Goal: Check status: Check status

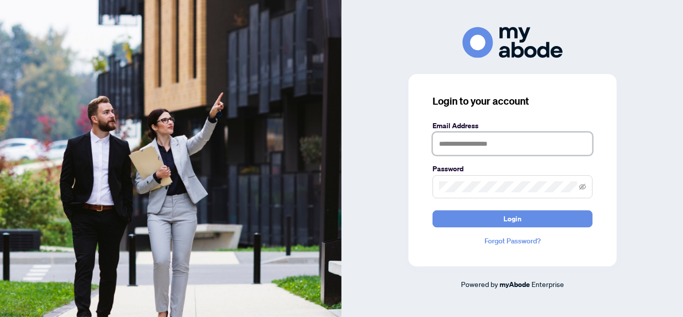
click at [485, 147] on input "text" at bounding box center [513, 143] width 160 height 23
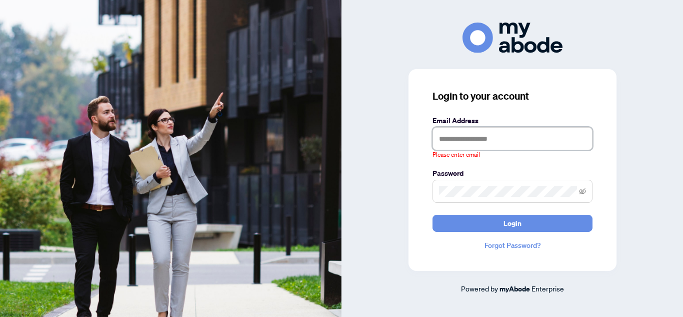
type input "**********"
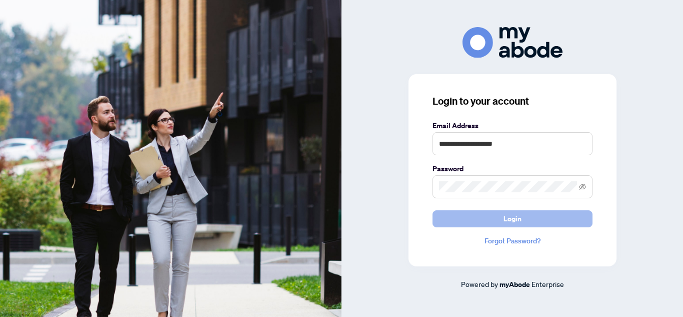
click at [470, 218] on button "Login" at bounding box center [513, 218] width 160 height 17
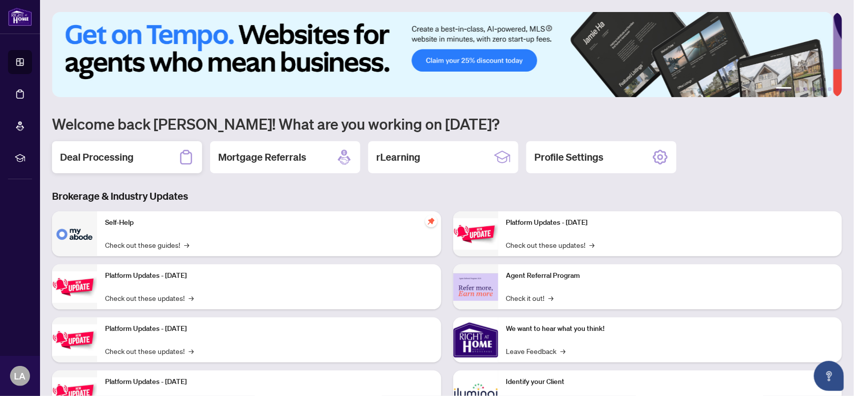
click at [87, 155] on h2 "Deal Processing" at bounding box center [97, 157] width 74 height 14
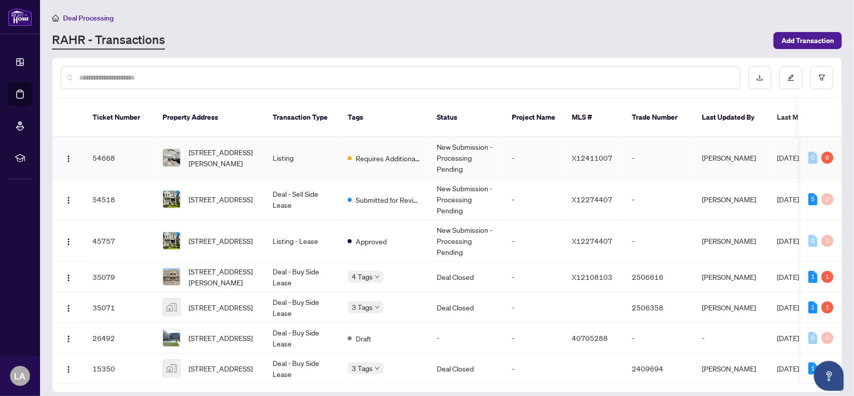
click at [376, 138] on td "Requires Additional Docs" at bounding box center [384, 158] width 89 height 42
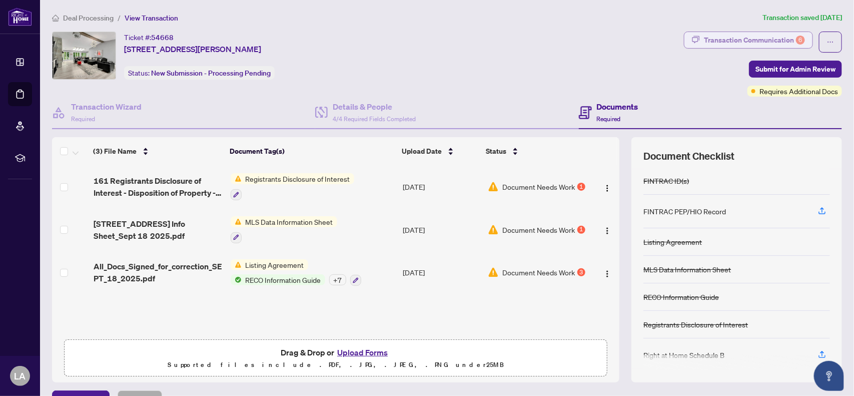
click at [738, 39] on div "Transaction Communication 6" at bounding box center [754, 40] width 101 height 16
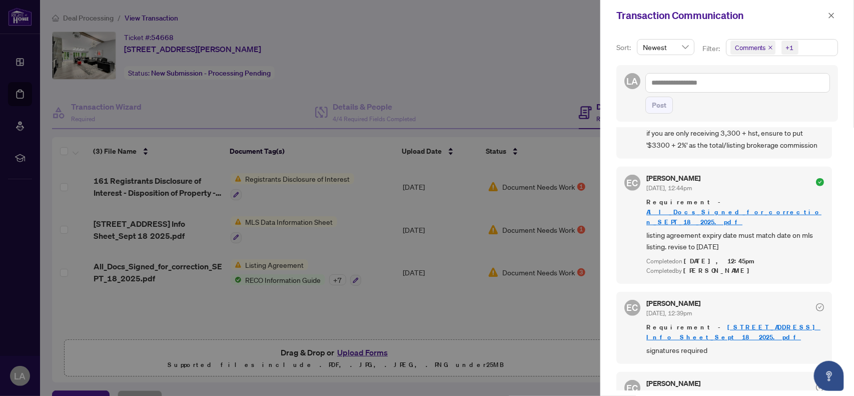
scroll to position [3, 0]
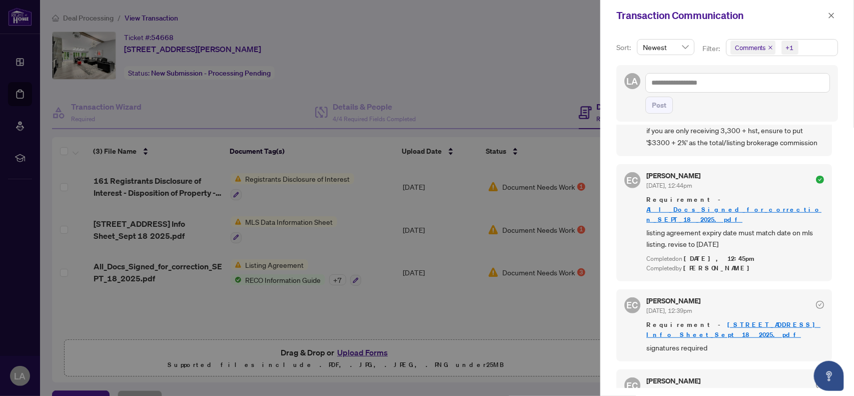
click at [521, 65] on div at bounding box center [427, 198] width 854 height 396
click at [833, 14] on icon "close" at bounding box center [832, 16] width 6 height 6
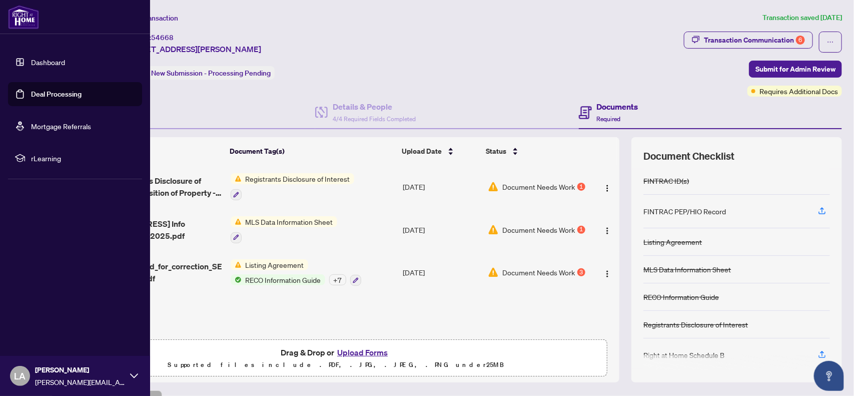
click at [37, 60] on link "Dashboard" at bounding box center [48, 62] width 34 height 9
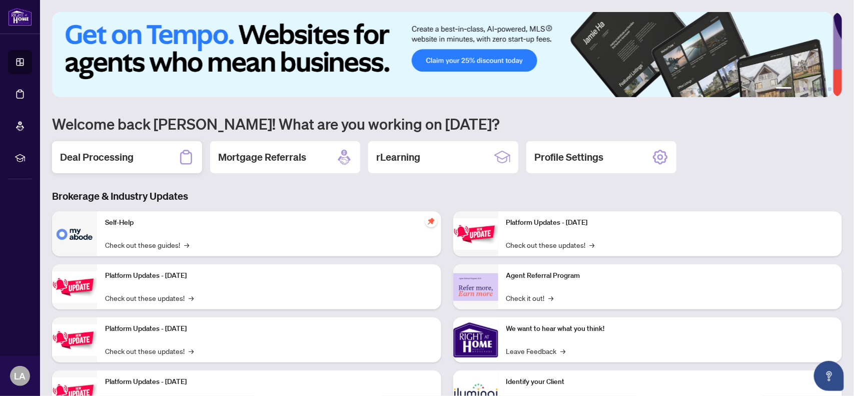
click at [89, 152] on h2 "Deal Processing" at bounding box center [97, 157] width 74 height 14
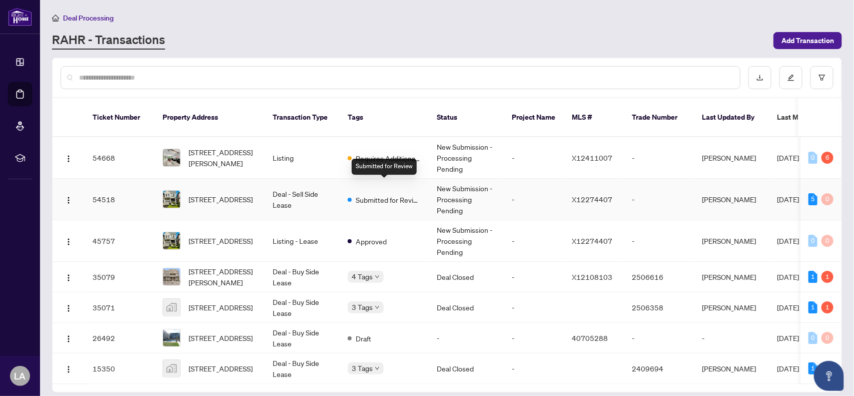
click at [385, 194] on span "Submitted for Review" at bounding box center [388, 199] width 65 height 11
